Goal: Transaction & Acquisition: Subscribe to service/newsletter

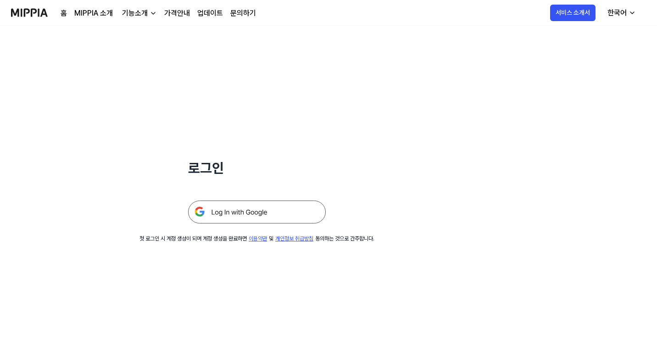
click at [230, 212] on img at bounding box center [257, 212] width 138 height 23
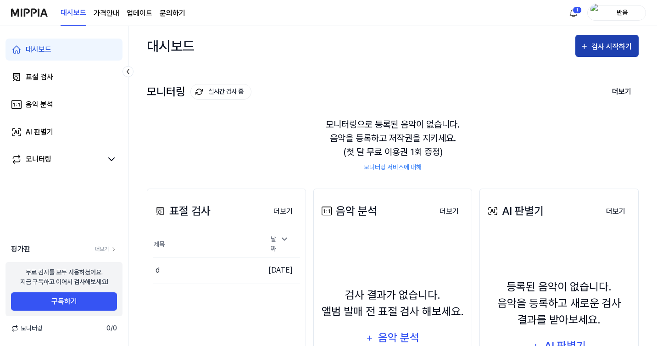
click at [590, 42] on div "검사 시작하기" at bounding box center [607, 47] width 54 height 12
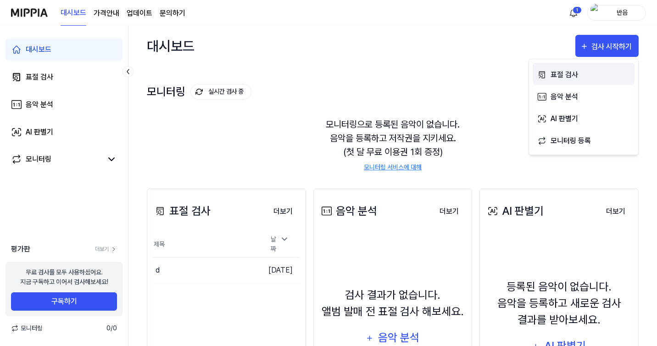
click at [566, 78] on div "표절 검사" at bounding box center [591, 75] width 80 height 12
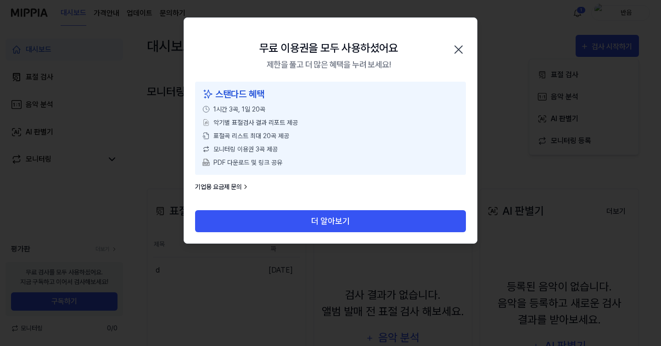
click at [461, 46] on icon "button" at bounding box center [458, 49] width 15 height 15
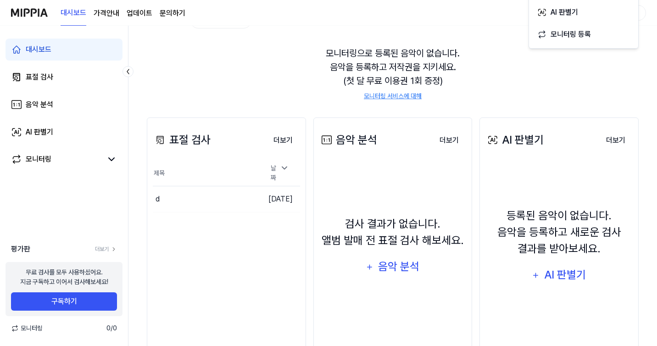
scroll to position [50, 0]
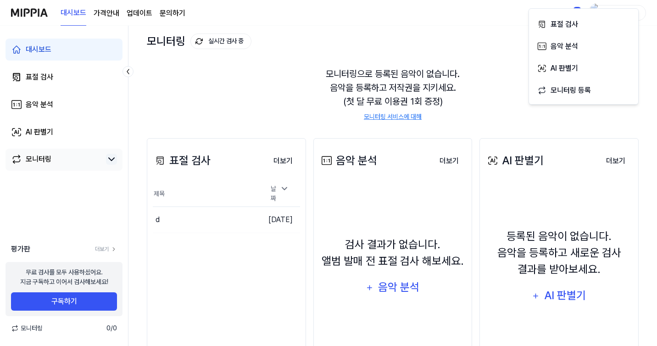
click at [116, 156] on icon at bounding box center [111, 159] width 11 height 11
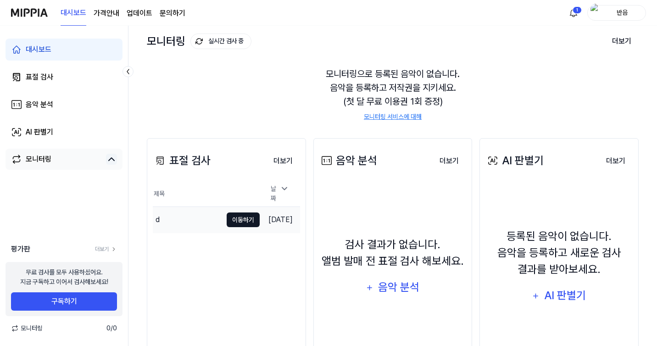
click at [247, 217] on button "이동하기" at bounding box center [243, 220] width 33 height 15
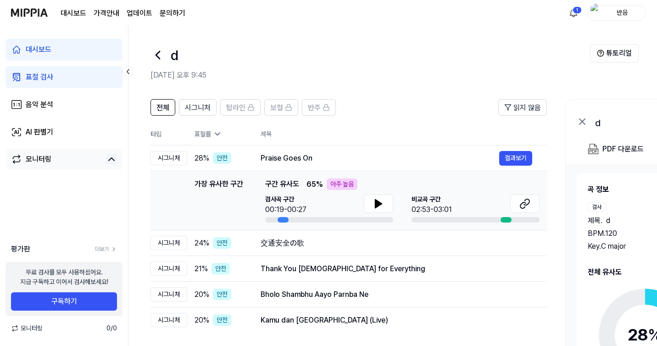
click at [50, 50] on div "대시보드" at bounding box center [39, 49] width 26 height 11
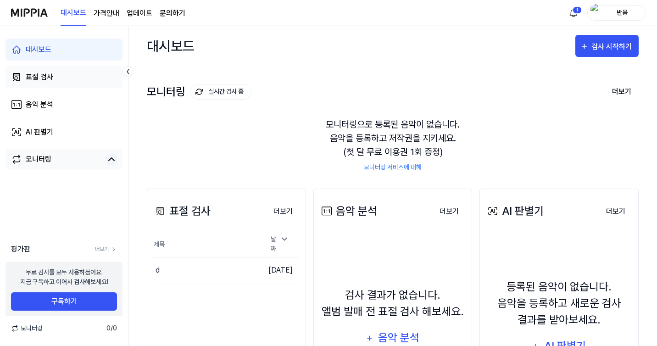
click at [52, 76] on div "표절 검사" at bounding box center [40, 77] width 28 height 11
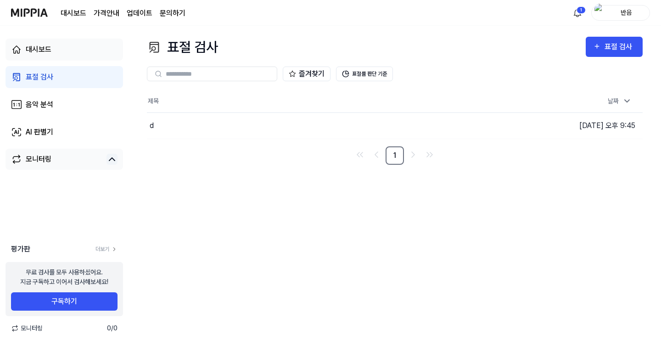
click at [44, 50] on div "대시보드" at bounding box center [39, 49] width 26 height 11
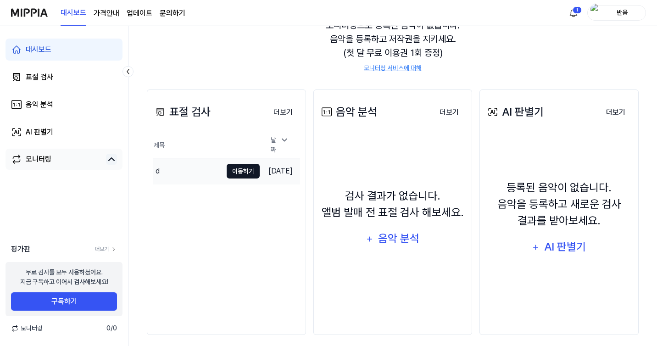
scroll to position [98, 0]
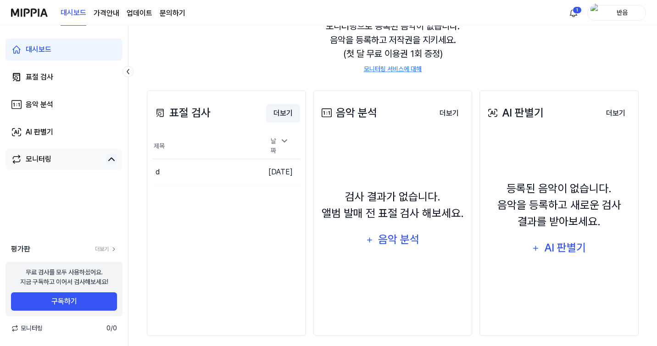
click at [282, 114] on button "더보기" at bounding box center [283, 113] width 34 height 18
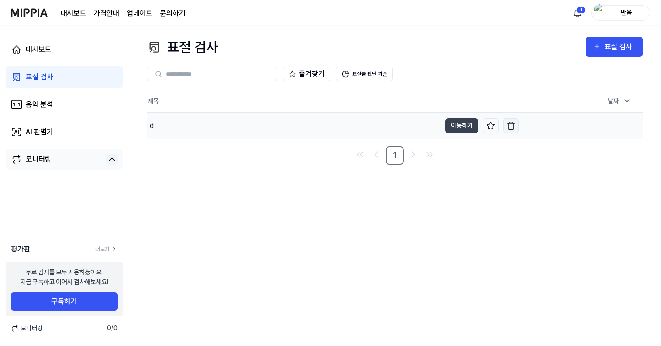
click at [513, 124] on img "button" at bounding box center [510, 125] width 9 height 9
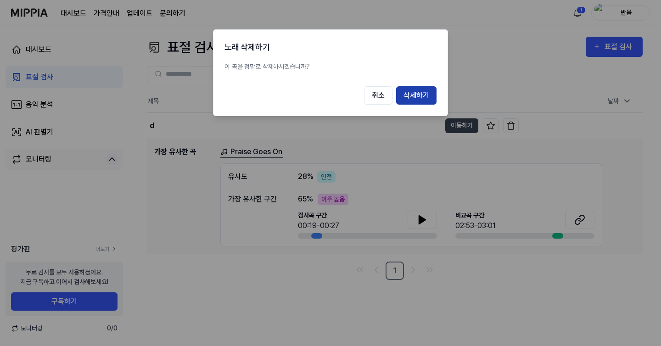
click at [426, 101] on button "삭제하기" at bounding box center [416, 95] width 40 height 18
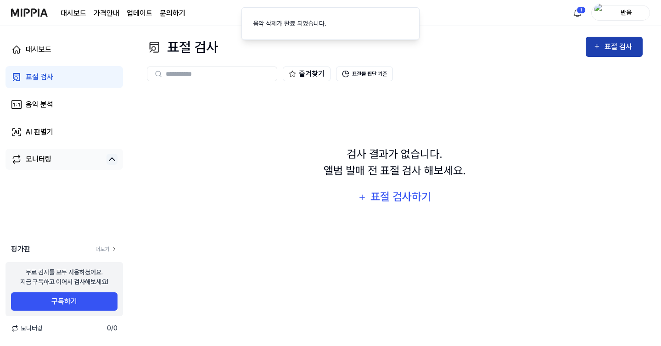
click at [603, 49] on div "표절 검사" at bounding box center [614, 47] width 42 height 12
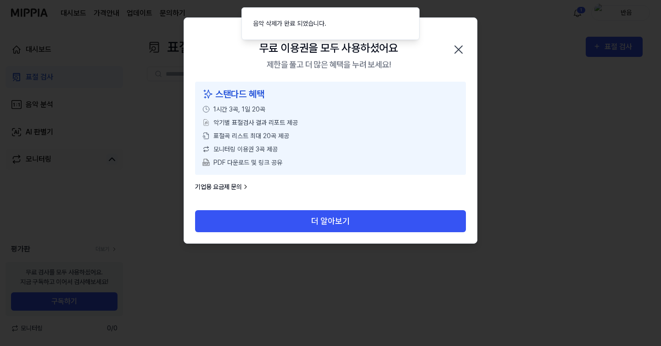
click at [454, 51] on icon "button" at bounding box center [458, 49] width 15 height 15
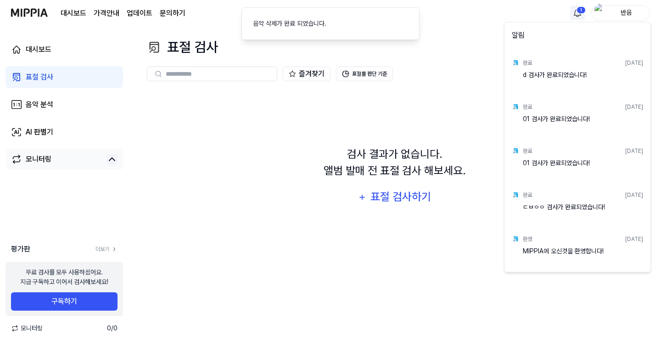
click at [578, 11] on html "대시보드 가격안내 업데이트 문의하기 1 반음 대시보드 표절 검사 음악 분석 AI 판별기 모니터링 평가판 더보기 무료 검사를 모두 사용하셨어요.…" at bounding box center [330, 173] width 661 height 346
click at [480, 117] on html "대시보드 가격안내 업데이트 문의하기 반음 대시보드 표절 검사 음악 분석 AI 판별기 모니터링 평가판 더보기 무료 검사를 모두 사용하셨어요. 지…" at bounding box center [330, 173] width 661 height 346
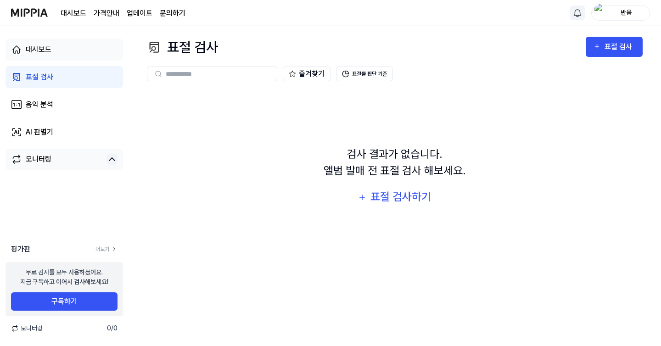
click at [32, 57] on link "대시보드" at bounding box center [65, 50] width 118 height 22
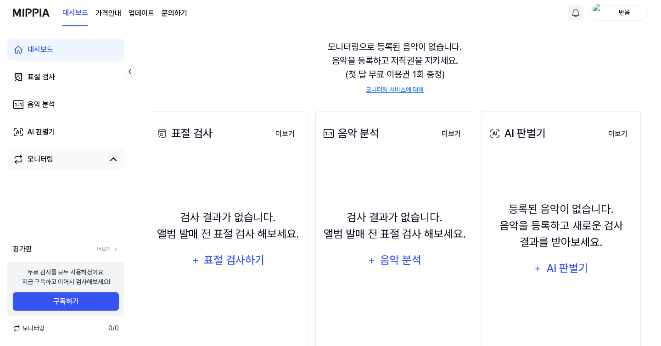
scroll to position [106, 0]
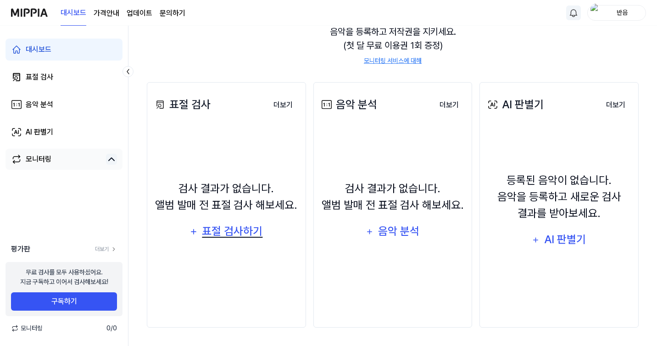
click at [209, 232] on div "표절 검사하기" at bounding box center [233, 231] width 62 height 17
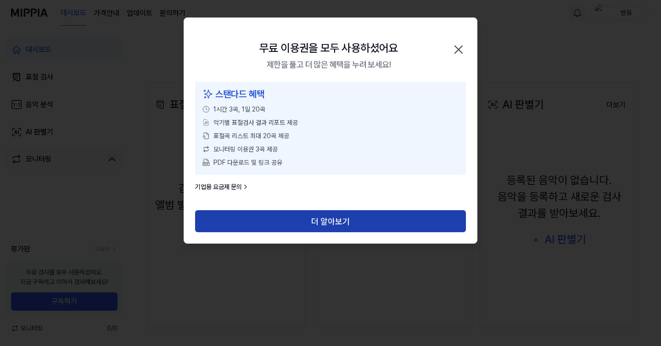
click at [285, 220] on button "더 알아보기" at bounding box center [330, 221] width 271 height 22
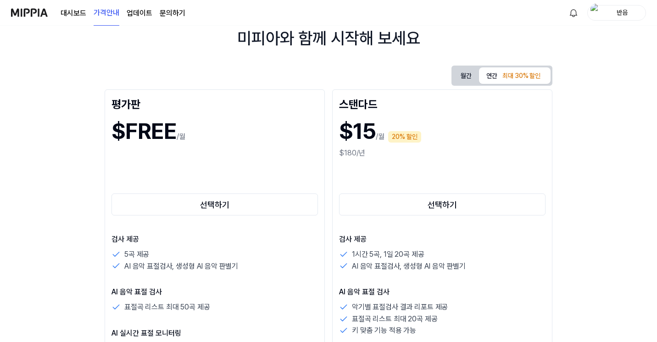
scroll to position [97, 0]
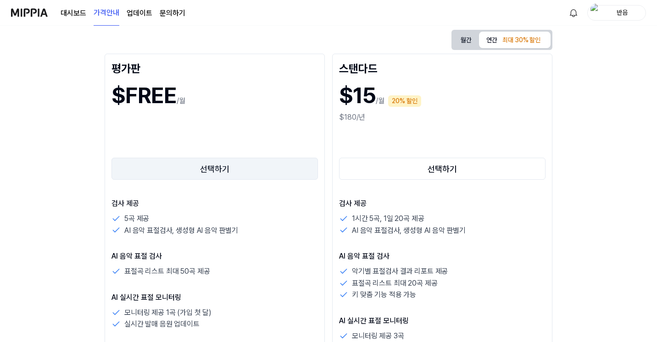
click at [112, 168] on button "선택하기" at bounding box center [215, 169] width 207 height 22
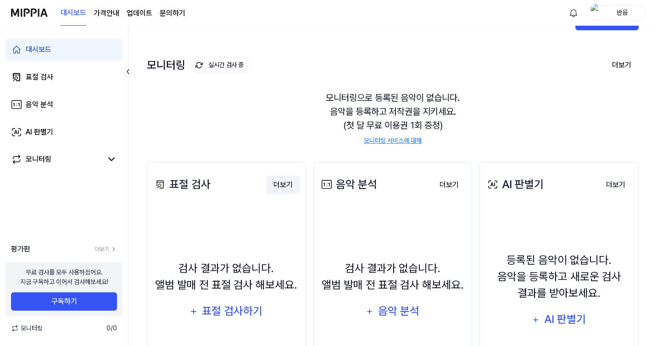
scroll to position [49, 0]
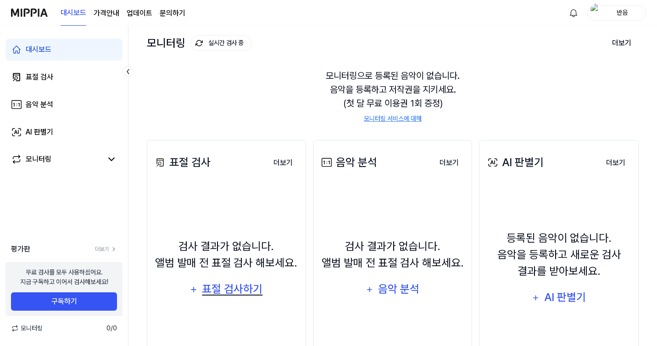
click at [223, 295] on div "표절 검사하기" at bounding box center [233, 288] width 62 height 17
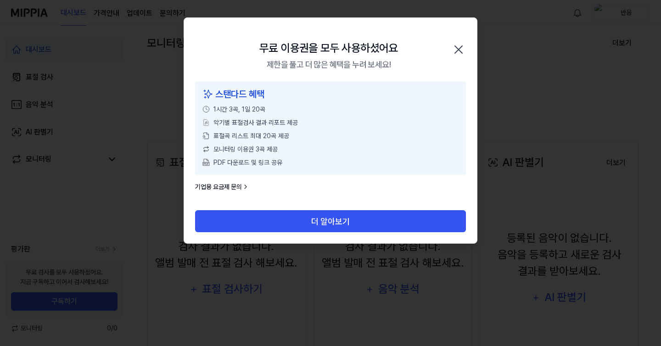
click at [454, 47] on icon "button" at bounding box center [458, 49] width 15 height 15
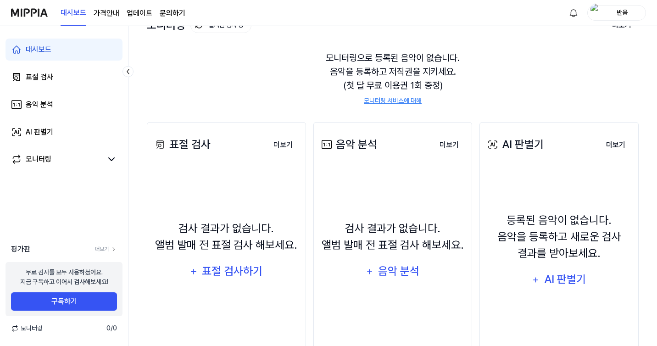
scroll to position [82, 0]
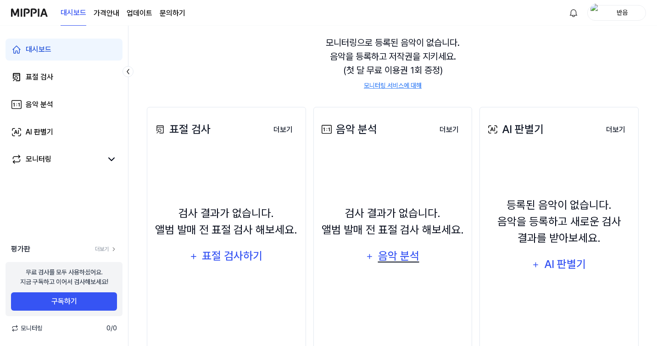
click at [393, 259] on div "음악 분석" at bounding box center [399, 255] width 44 height 17
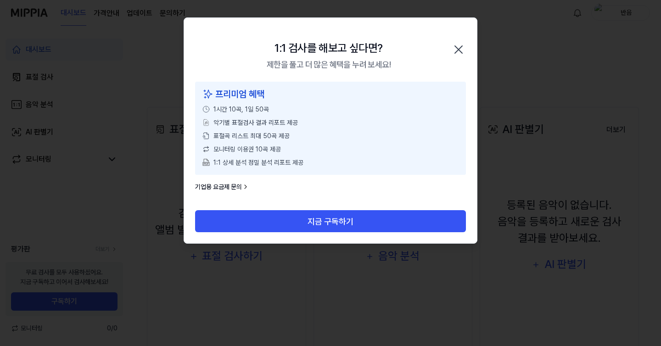
click at [457, 45] on icon "button" at bounding box center [458, 49] width 15 height 15
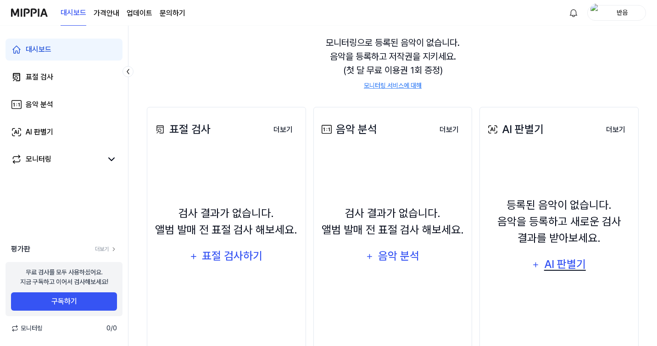
click at [566, 270] on div "AI 판별기" at bounding box center [565, 264] width 44 height 17
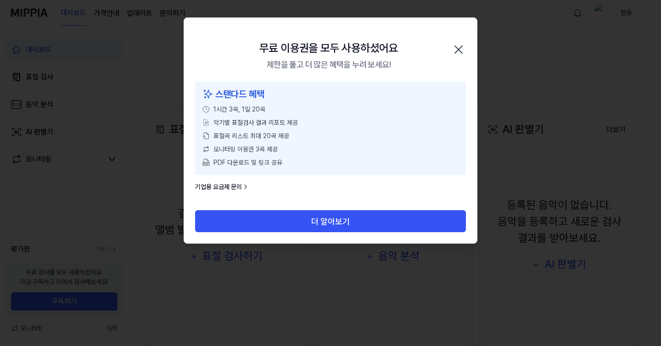
click at [458, 45] on icon "button" at bounding box center [458, 49] width 15 height 15
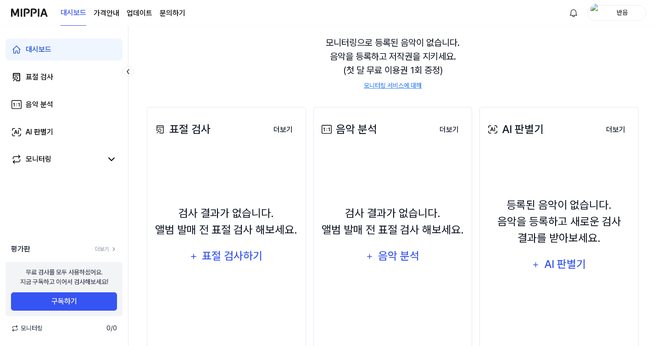
scroll to position [0, 0]
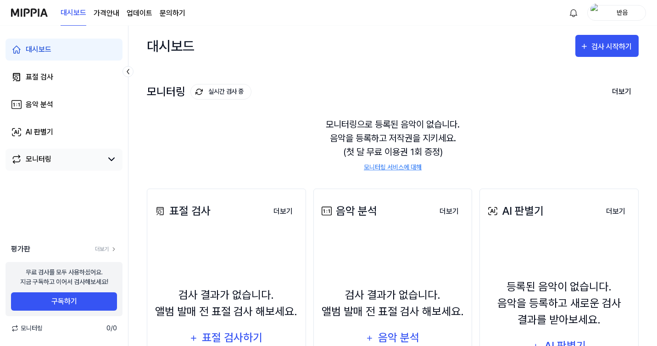
click at [100, 166] on div "모니터링" at bounding box center [64, 160] width 117 height 22
click at [115, 156] on icon at bounding box center [111, 159] width 11 height 11
click at [65, 45] on link "대시보드" at bounding box center [64, 50] width 117 height 22
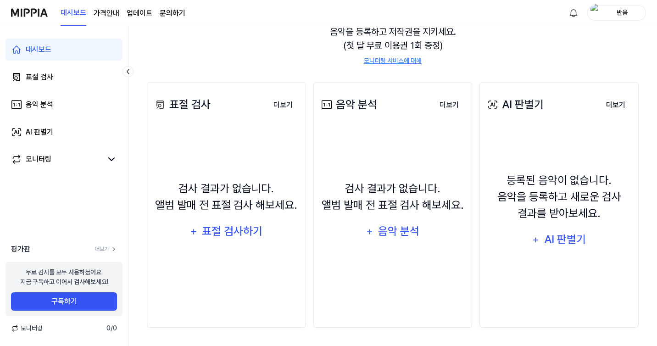
click at [66, 268] on div "무료 검사를 모두 사용하셨어요. 지금 구독하고 이어서 검사해보세요!" at bounding box center [64, 277] width 88 height 19
click at [107, 250] on link "더보기" at bounding box center [106, 249] width 22 height 8
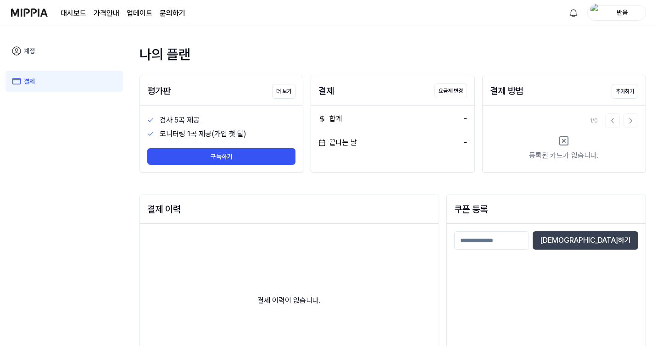
click at [353, 123] on div "합계 -" at bounding box center [393, 118] width 148 height 11
click at [332, 147] on div "끝나는 날" at bounding box center [338, 142] width 39 height 11
click at [21, 51] on icon at bounding box center [16, 51] width 8 height 8
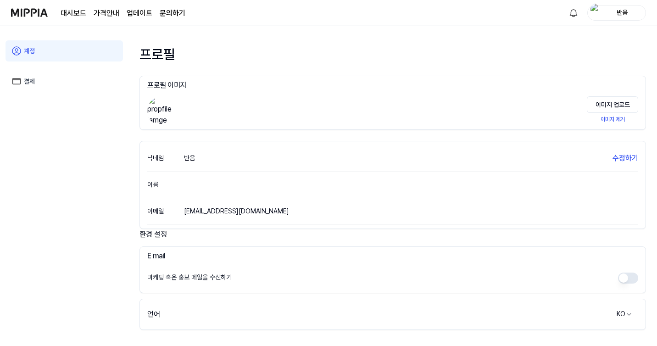
click at [50, 83] on link "결제" at bounding box center [65, 81] width 118 height 21
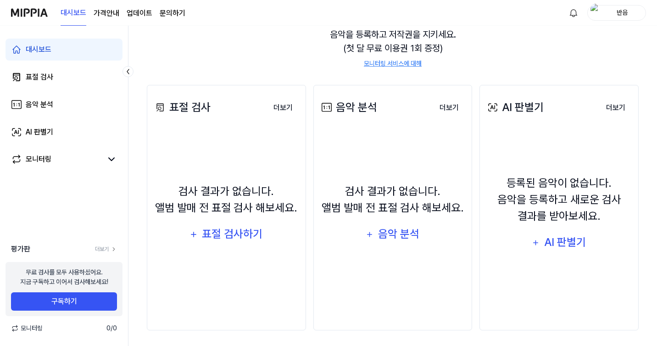
scroll to position [106, 0]
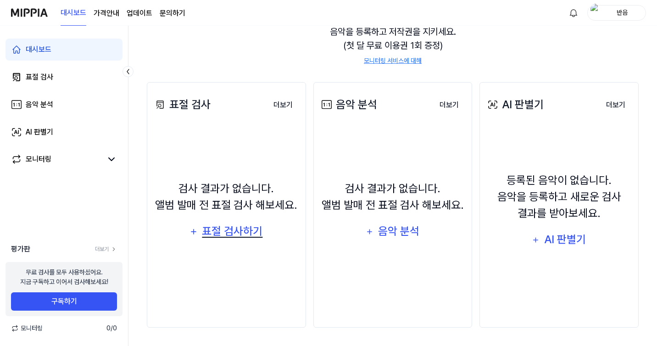
click at [216, 235] on div "표절 검사하기" at bounding box center [233, 231] width 62 height 17
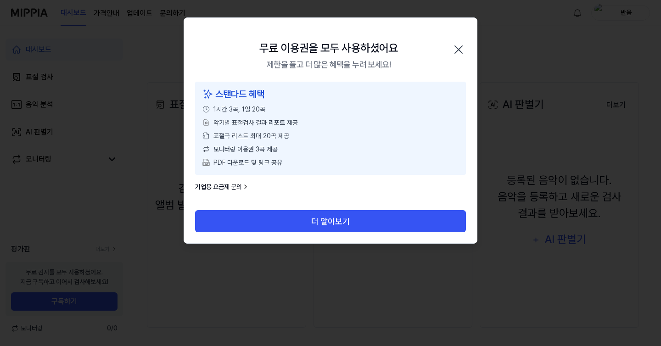
drag, startPoint x: 314, startPoint y: 59, endPoint x: 351, endPoint y: 59, distance: 37.2
click at [317, 59] on div "제한을 풀고 더 많은 혜택을 누려 보세요!" at bounding box center [329, 64] width 124 height 12
click at [398, 56] on div "무료 이용권을 모두 사용하셨어요 제한을 풀고 더 많은 혜택을 누려 보세요! 닫기" at bounding box center [330, 50] width 293 height 64
click at [458, 48] on icon "button" at bounding box center [458, 49] width 15 height 15
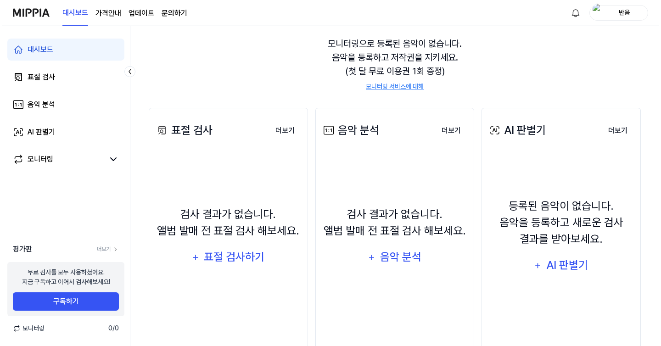
scroll to position [0, 0]
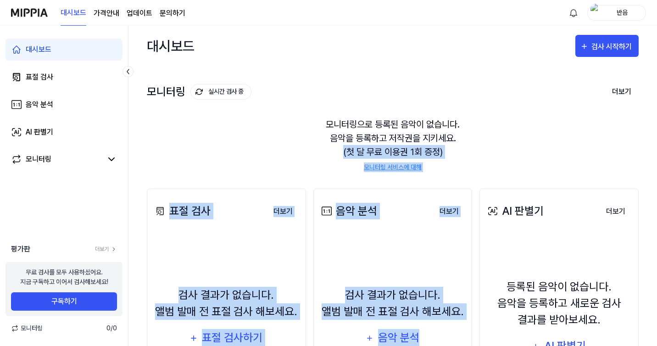
drag, startPoint x: 306, startPoint y: 148, endPoint x: 534, endPoint y: 172, distance: 229.4
click at [534, 172] on div "대시보드 검사 시작하기 모니터링 실시간 검사 중 더보기 모니터링 모니터링으로 등록된 음악이 없습니다. 음악을 등록하고 저작권을 지키세요. (첫…" at bounding box center [393, 186] width 492 height 320
click at [534, 172] on div "표절 검사 더보기 표절 검사 검사 결과가 없습니다. 앨범 발매 전 표절 검사 해보세요. 표절 검사하기 더보기 음악 분석 더보기 음악 분석 검사…" at bounding box center [393, 311] width 492 height 282
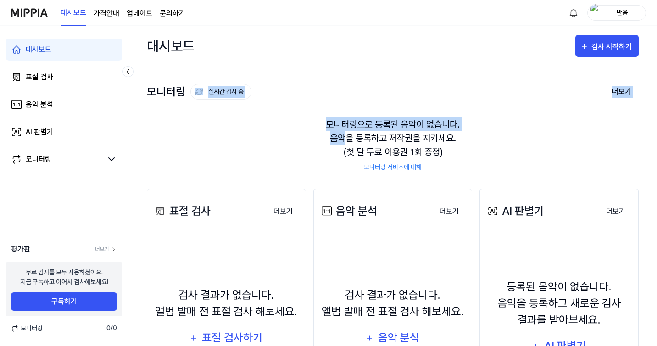
drag, startPoint x: 342, startPoint y: 132, endPoint x: 350, endPoint y: 96, distance: 37.1
click at [350, 96] on div "모니터링 실시간 검사 중 더보기 모니터링 모니터링으로 등록된 음악이 없습니다. 음악을 등록하고 저작권을 지키세요. (첫 달 무료 이용권 1회 …" at bounding box center [393, 118] width 492 height 104
click at [350, 96] on div "모니터링 실시간 검사 중 더보기" at bounding box center [393, 91] width 492 height 15
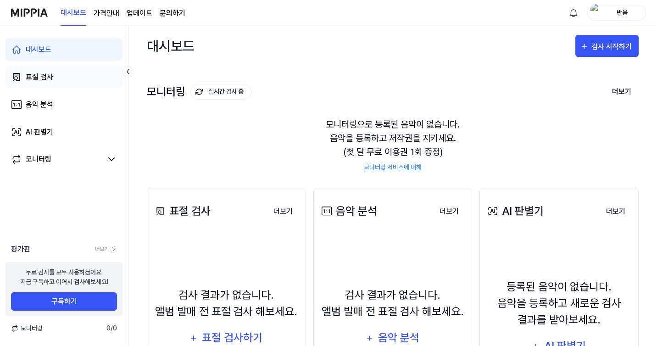
click at [62, 85] on link "표절 검사" at bounding box center [64, 77] width 117 height 22
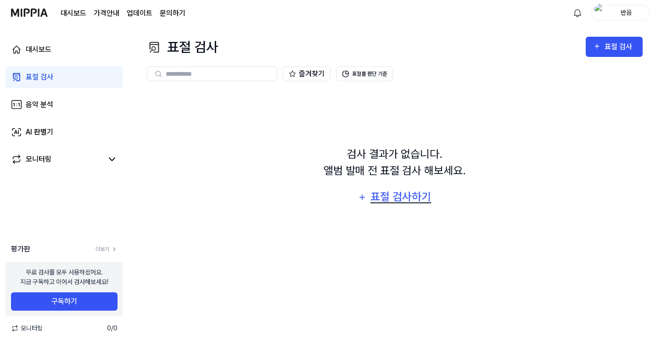
click at [371, 204] on div "표절 검사하기" at bounding box center [401, 196] width 62 height 17
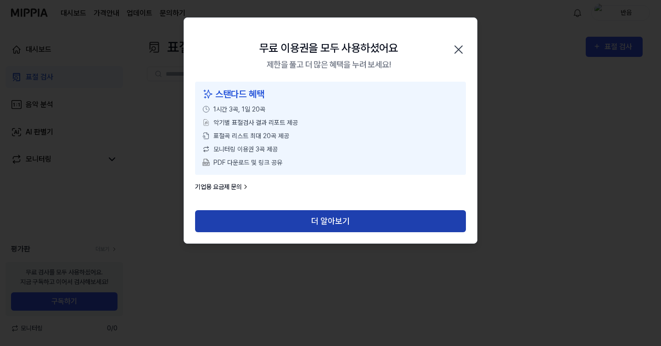
click at [322, 225] on button "더 알아보기" at bounding box center [330, 221] width 271 height 22
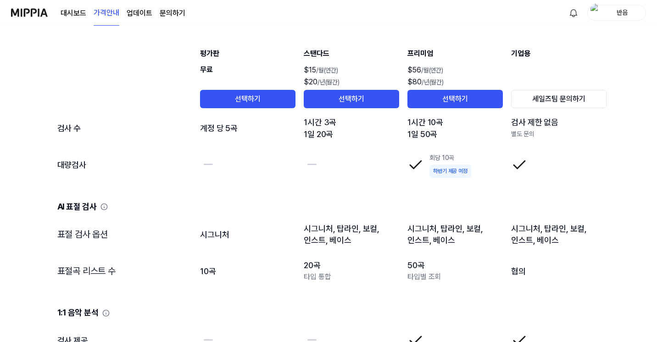
scroll to position [1517, 0]
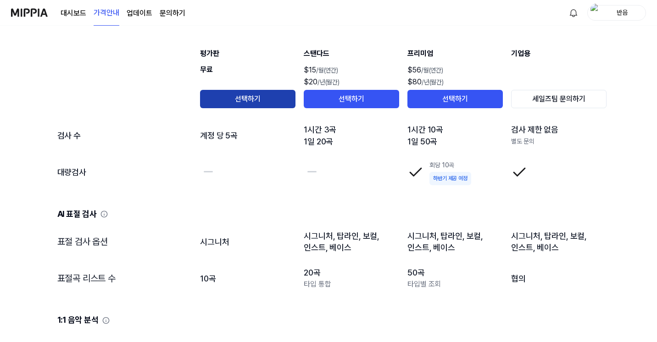
click at [268, 93] on button "선택하기" at bounding box center [247, 99] width 95 height 18
click at [208, 100] on button "선택하기" at bounding box center [247, 99] width 95 height 18
click at [133, 16] on link "업데이트" at bounding box center [140, 13] width 26 height 11
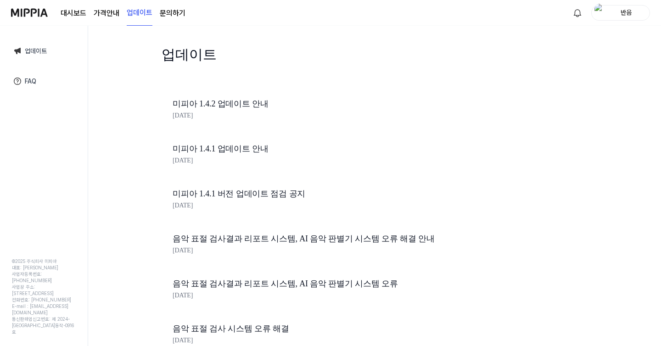
drag, startPoint x: 195, startPoint y: 120, endPoint x: 165, endPoint y: 116, distance: 30.6
click at [165, 116] on div "미피아 1.4.2 업데이트 안내 [DATE]" at bounding box center [329, 110] width 334 height 45
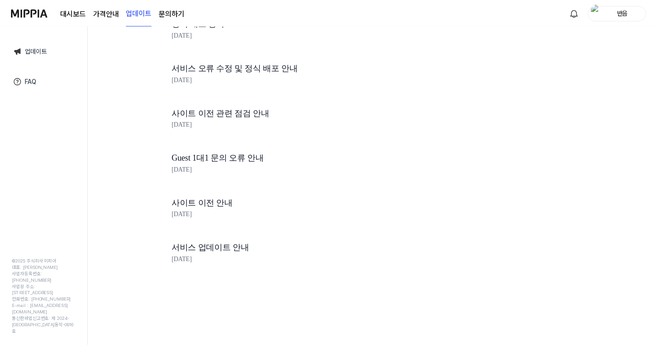
scroll to position [2015, 0]
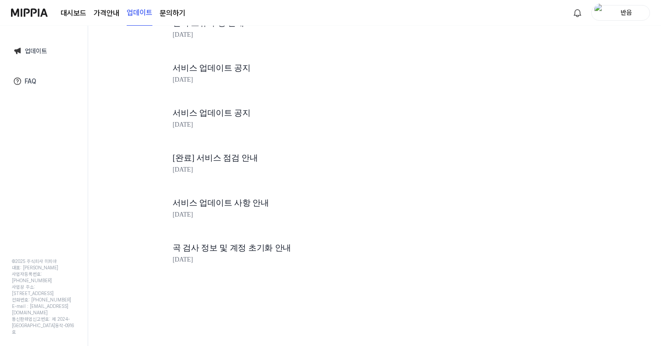
click at [102, 16] on page\) "가격안내" at bounding box center [107, 13] width 26 height 11
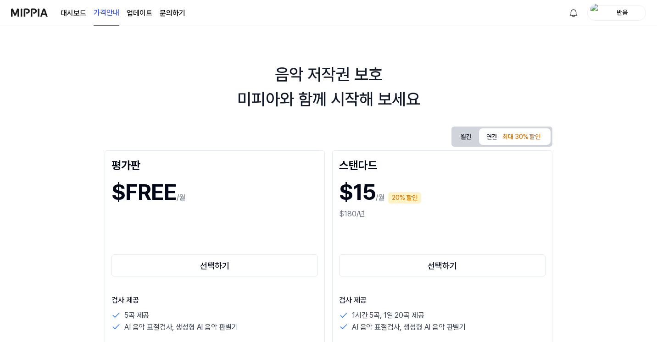
click at [75, 9] on link "대시보드" at bounding box center [74, 13] width 26 height 11
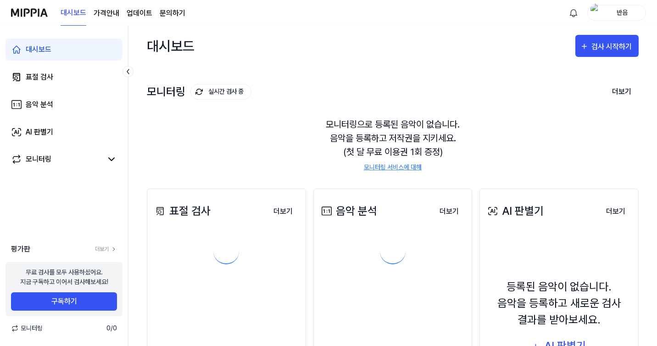
click at [33, 15] on img at bounding box center [29, 12] width 37 height 25
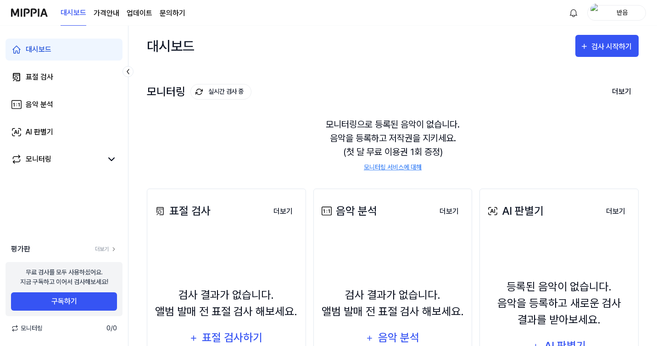
click at [36, 14] on img at bounding box center [29, 12] width 37 height 25
click at [613, 17] on div "반음" at bounding box center [623, 12] width 36 height 10
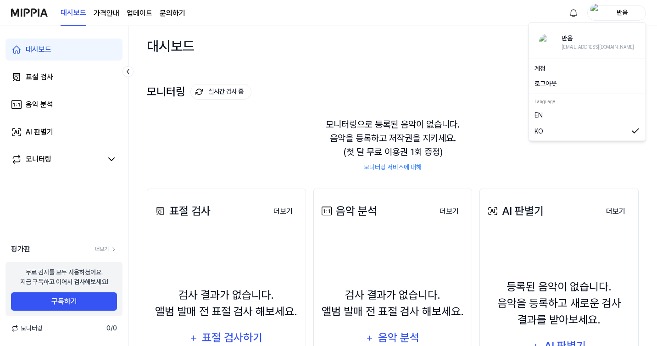
click at [487, 74] on div "모니터링 실시간 검사 중 더보기 모니터링 모니터링으로 등록된 음악이 없습니다. 음악을 등록하고 저작권을 지키세요. (첫 달 무료 이용권 1회 …" at bounding box center [393, 118] width 492 height 104
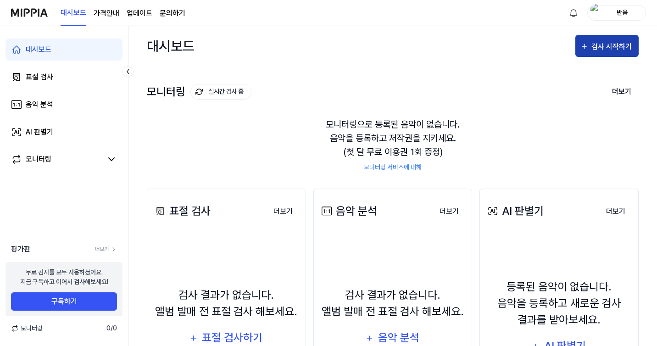
click at [602, 45] on div "검사 시작하기" at bounding box center [613, 47] width 43 height 12
click at [602, 47] on div "검사 시작하기" at bounding box center [613, 47] width 43 height 12
